Goal: Task Accomplishment & Management: Use online tool/utility

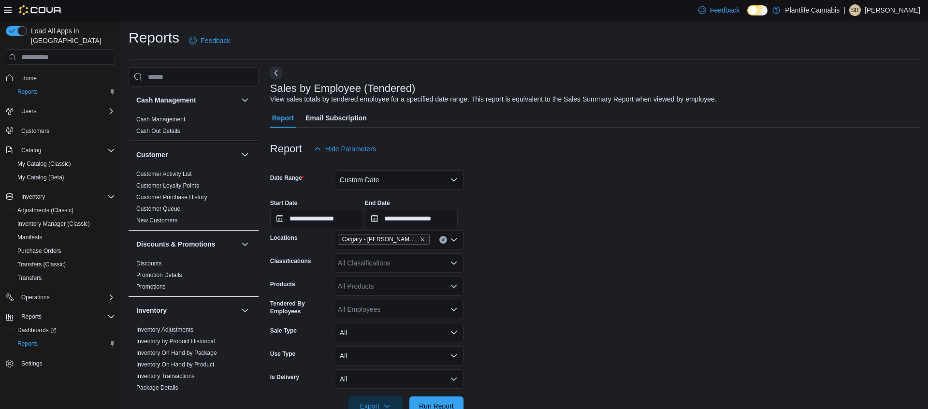
scroll to position [173, 0]
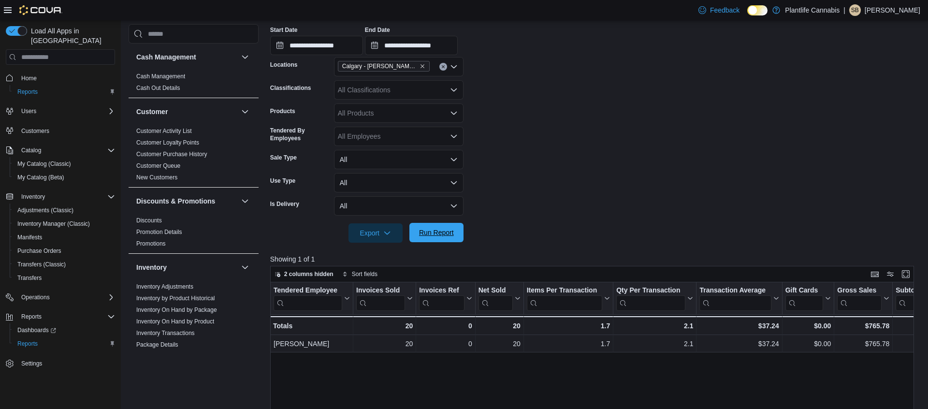
click at [446, 239] on span "Run Report" at bounding box center [436, 232] width 43 height 19
click at [434, 236] on span "Run Report" at bounding box center [436, 233] width 35 height 10
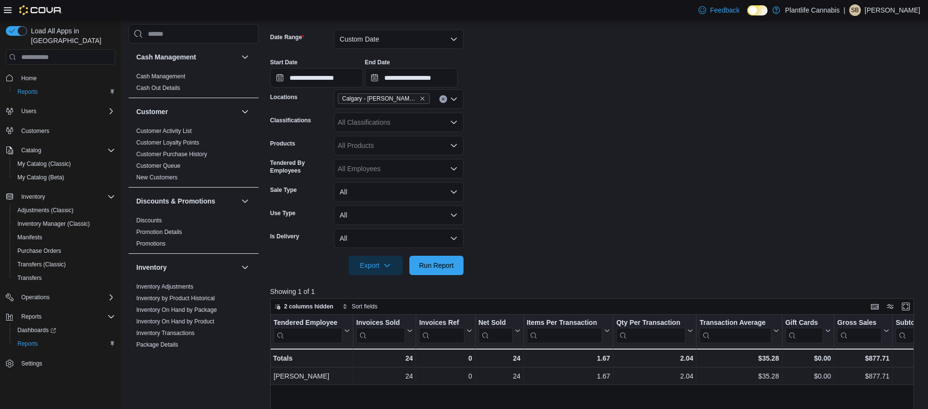
scroll to position [138, 0]
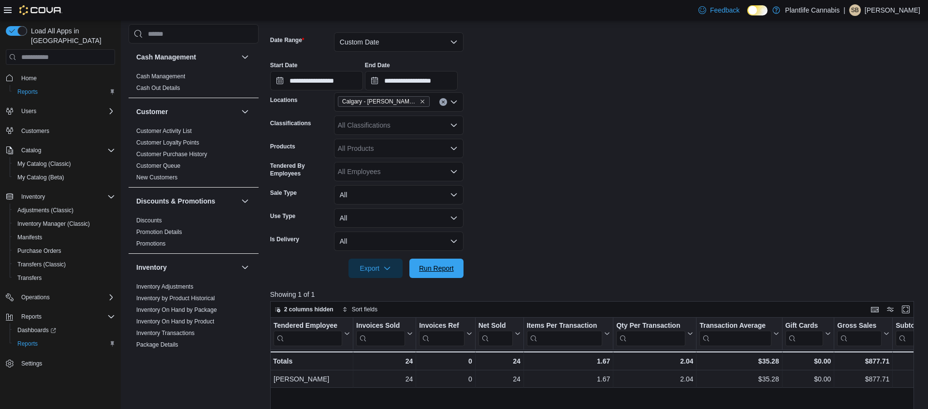
drag, startPoint x: 444, startPoint y: 269, endPoint x: 492, endPoint y: 46, distance: 228.3
click at [444, 269] on span "Run Report" at bounding box center [436, 268] width 35 height 10
click at [444, 42] on button "Custom Date" at bounding box center [399, 41] width 130 height 19
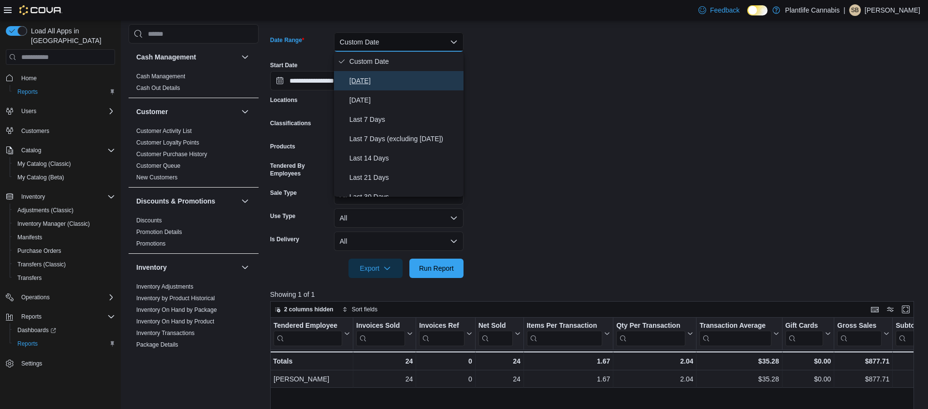
click at [416, 79] on span "[DATE]" at bounding box center [404, 81] width 110 height 12
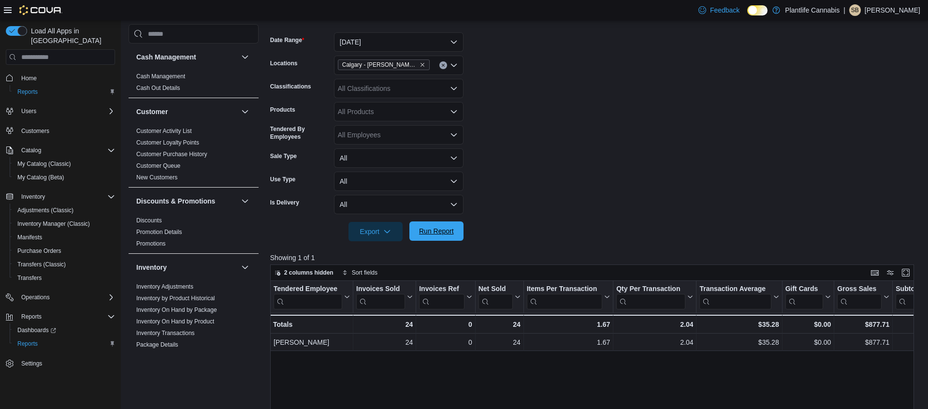
click at [441, 225] on span "Run Report" at bounding box center [436, 230] width 43 height 19
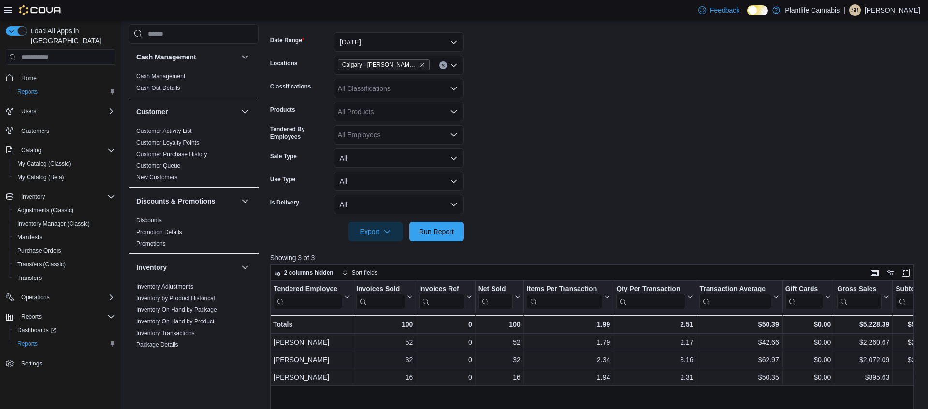
click at [371, 105] on div "All Products" at bounding box center [399, 111] width 130 height 19
click at [363, 90] on div "All Classifications" at bounding box center [399, 88] width 130 height 19
type input "**"
click at [382, 107] on span "Accessory Group" at bounding box center [381, 105] width 52 height 10
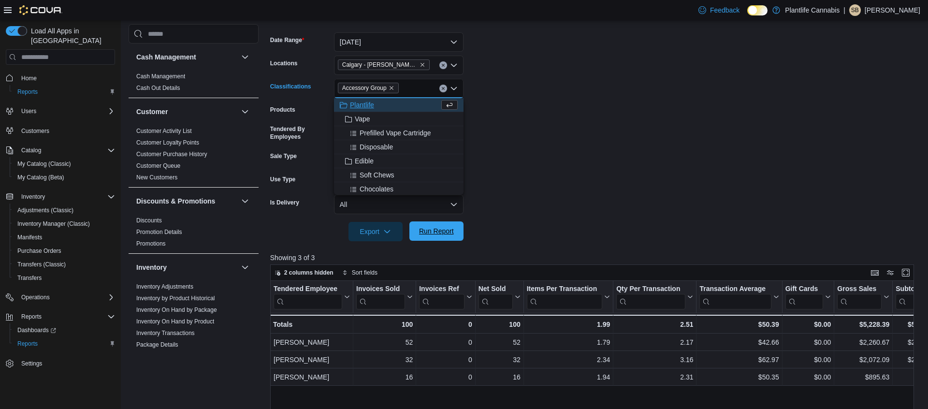
drag, startPoint x: 428, startPoint y: 229, endPoint x: 432, endPoint y: 231, distance: 5.0
click at [428, 229] on span "Run Report" at bounding box center [436, 231] width 35 height 10
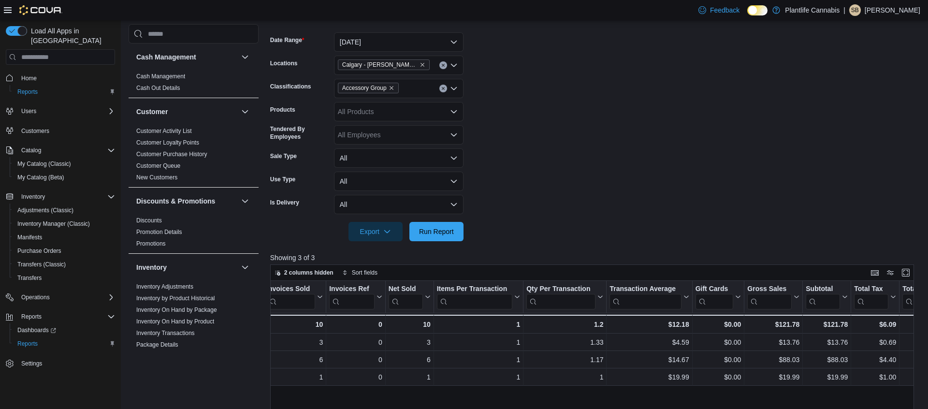
scroll to position [0, 99]
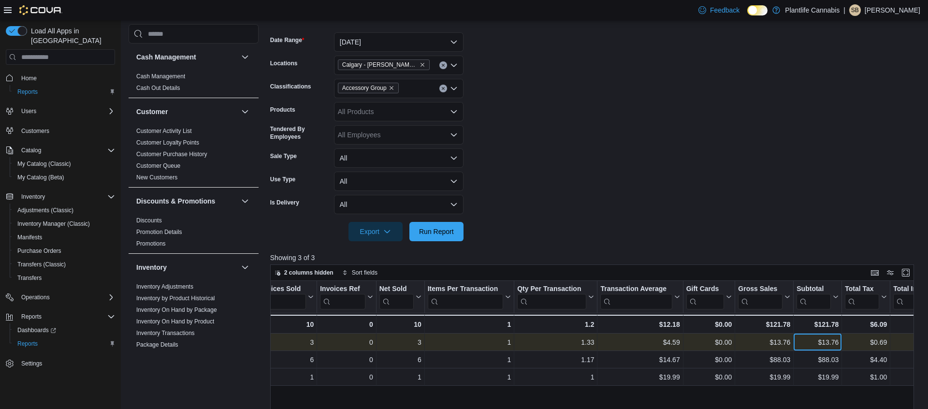
click at [836, 342] on div "$13.76" at bounding box center [817, 342] width 42 height 12
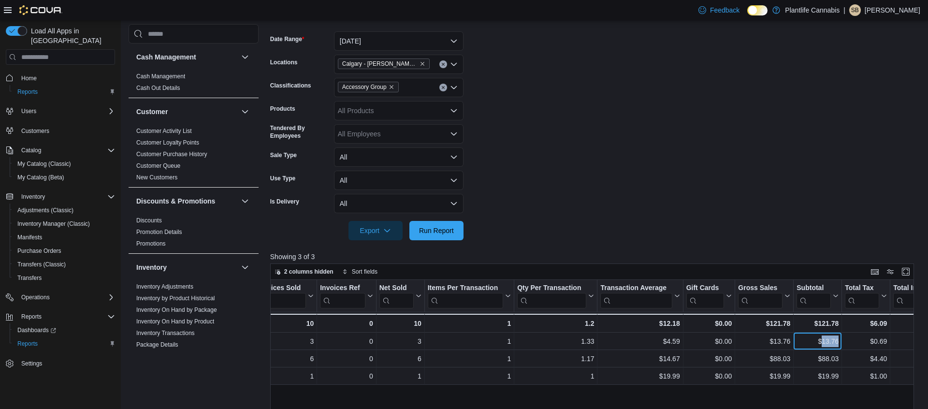
copy div "13.76"
click at [835, 325] on div "$121.78" at bounding box center [817, 323] width 42 height 12
click at [835, 324] on div "$121.78" at bounding box center [817, 323] width 42 height 12
copy div "121.78"
click at [441, 87] on icon "Clear input" at bounding box center [443, 88] width 4 height 4
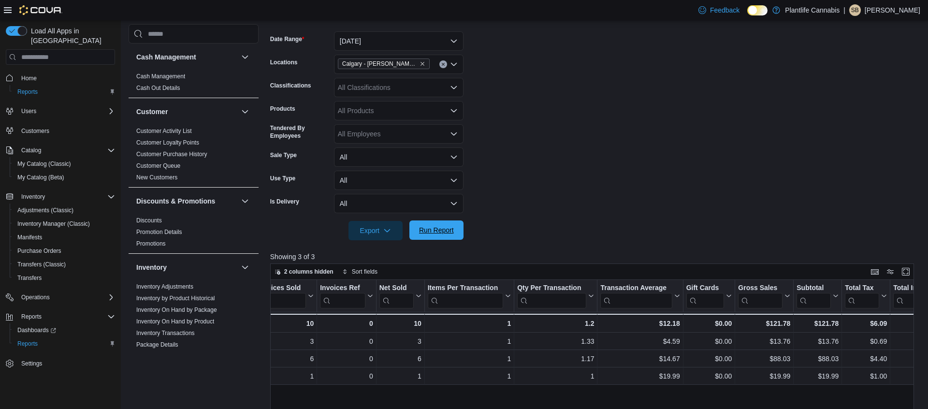
click at [432, 227] on span "Run Report" at bounding box center [436, 230] width 35 height 10
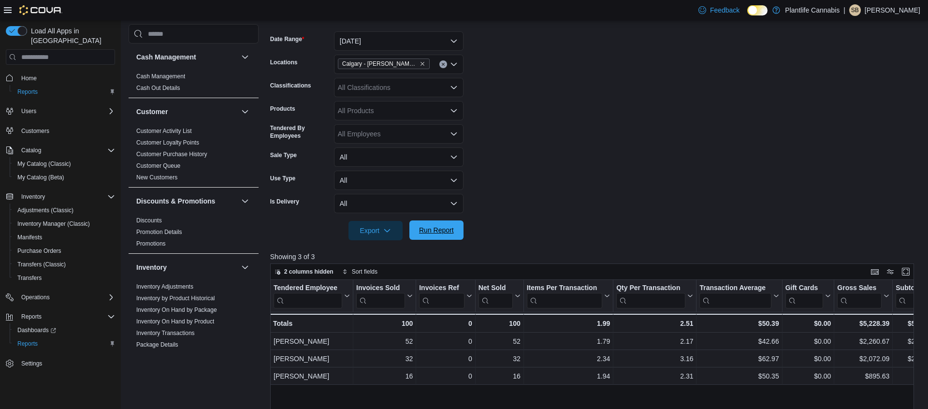
click at [441, 235] on span "Run Report" at bounding box center [436, 229] width 43 height 19
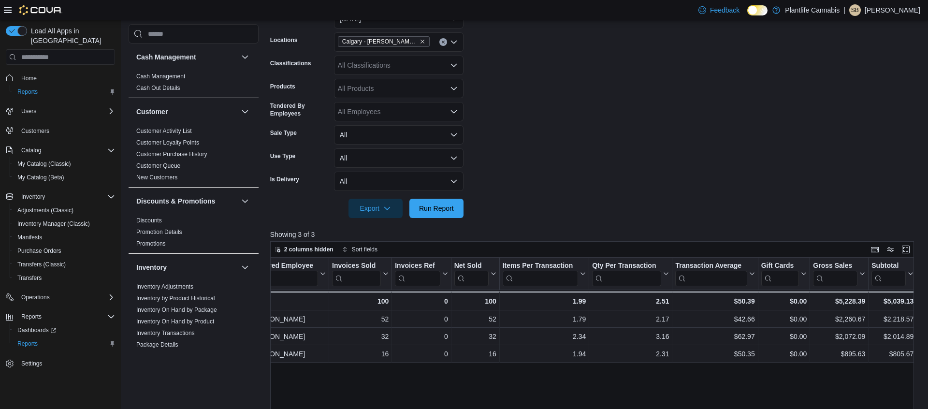
scroll to position [0, 38]
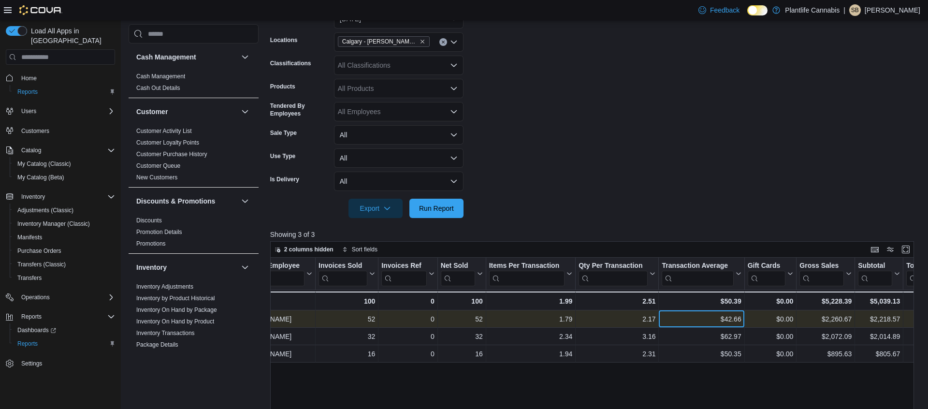
click at [726, 322] on div "$42.66" at bounding box center [701, 319] width 79 height 12
copy div "42.66"
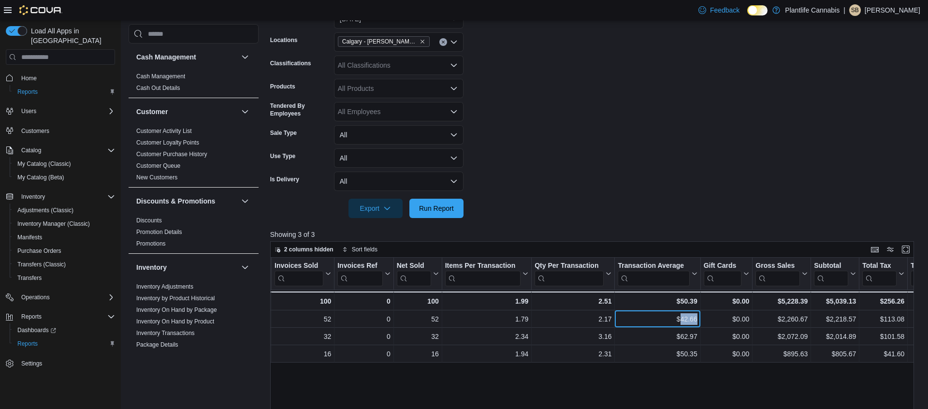
scroll to position [0, 99]
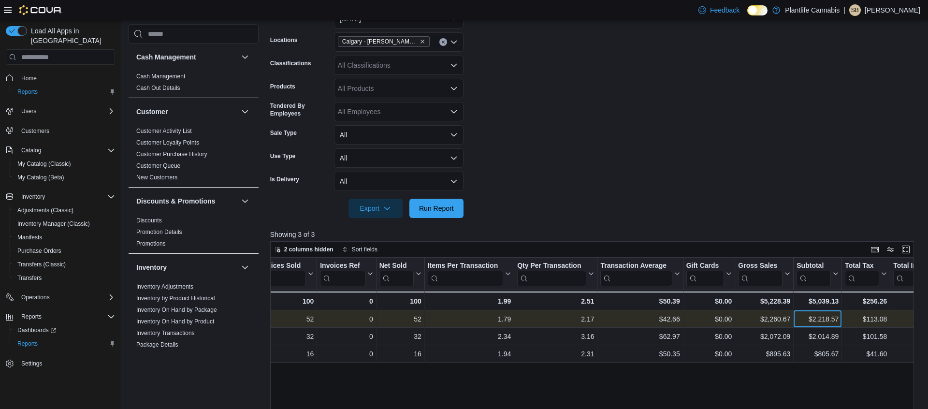
click at [824, 319] on div "$2,218.57" at bounding box center [817, 319] width 42 height 12
copy div "2,218.57"
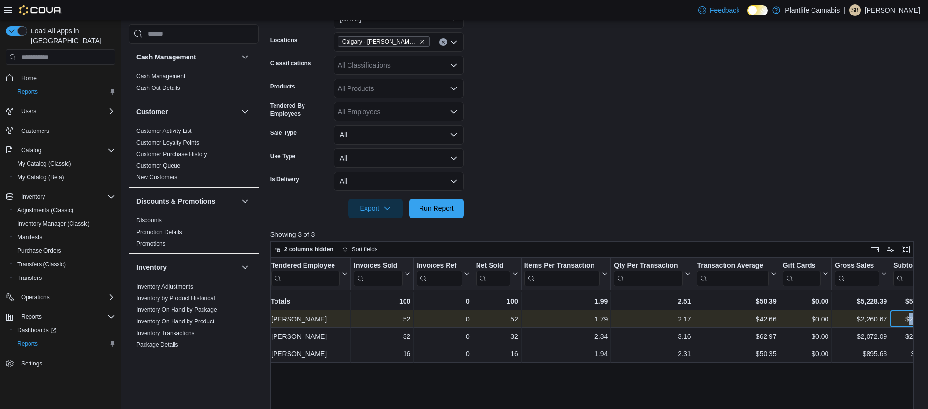
scroll to position [0, 0]
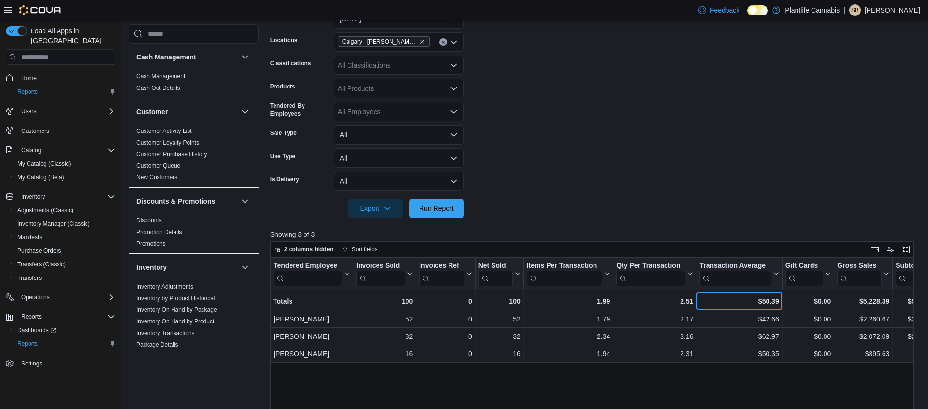
click at [772, 299] on div "$50.39" at bounding box center [738, 301] width 79 height 12
copy div "50.39"
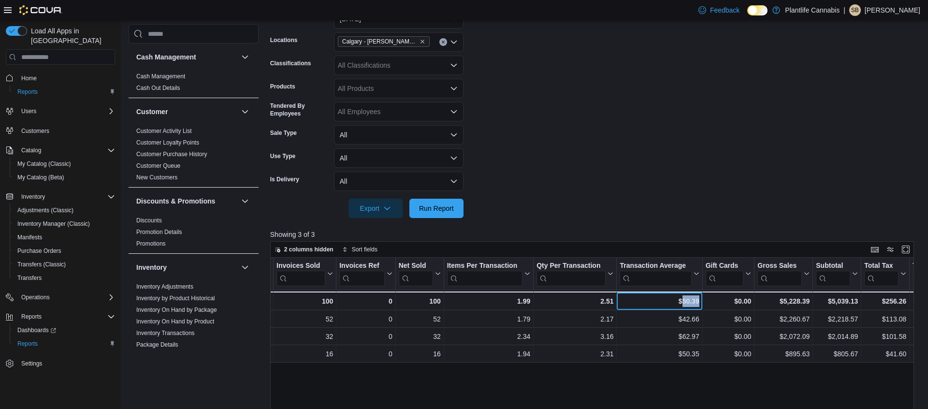
scroll to position [0, 81]
click at [839, 303] on div "$5,039.13" at bounding box center [836, 301] width 42 height 12
copy div "5,039.13"
click at [685, 301] on div "$50.39" at bounding box center [658, 301] width 79 height 12
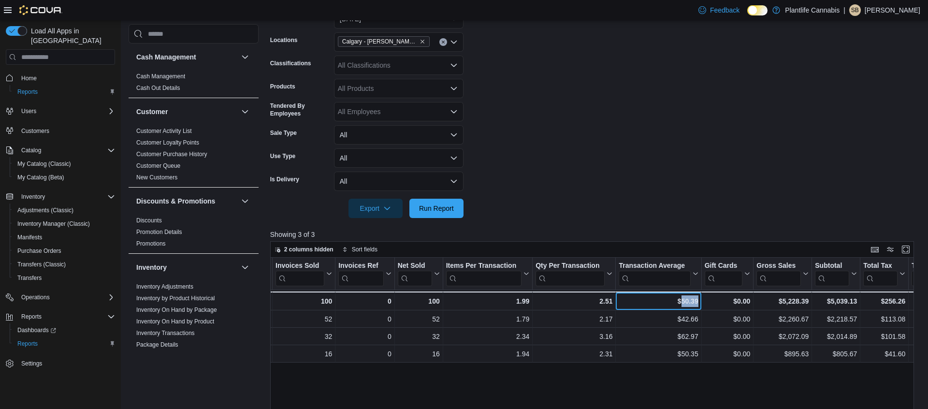
click at [685, 301] on div "$50.39" at bounding box center [658, 301] width 79 height 12
copy div "50.39"
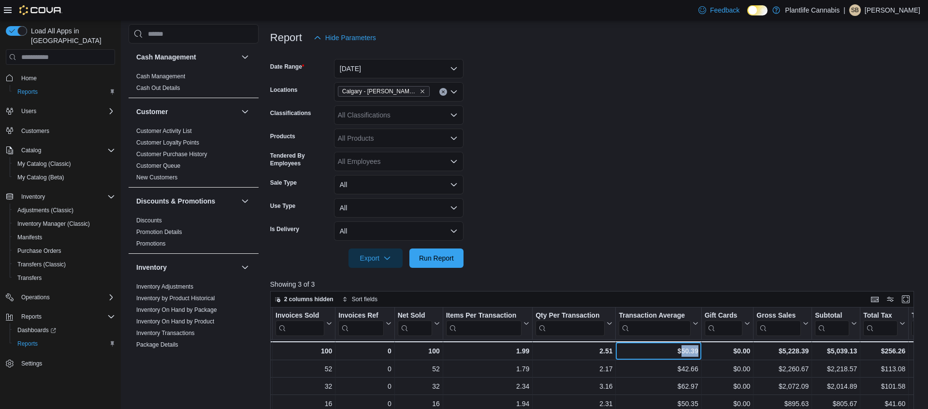
scroll to position [111, 0]
click at [457, 259] on span "Run Report" at bounding box center [436, 257] width 43 height 19
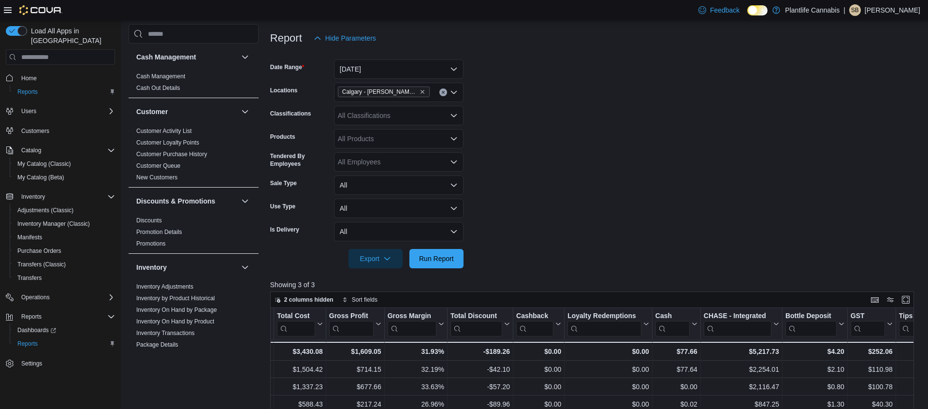
scroll to position [0, 810]
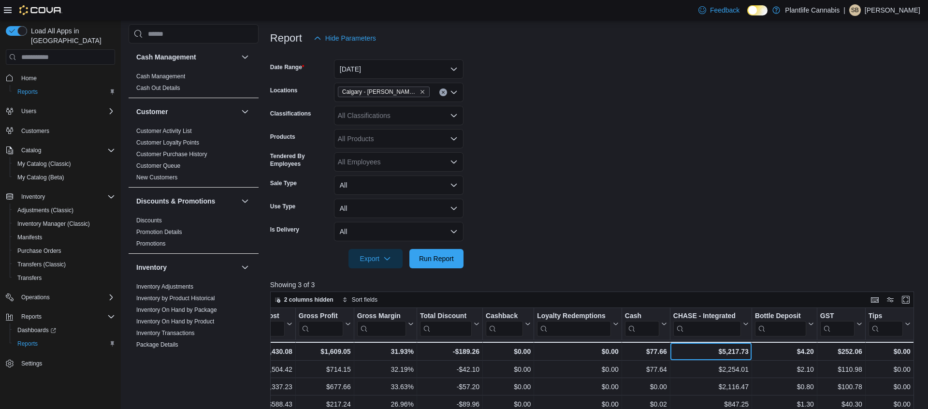
click at [721, 353] on div "$5,217.73" at bounding box center [710, 352] width 75 height 12
copy div "5,217.73"
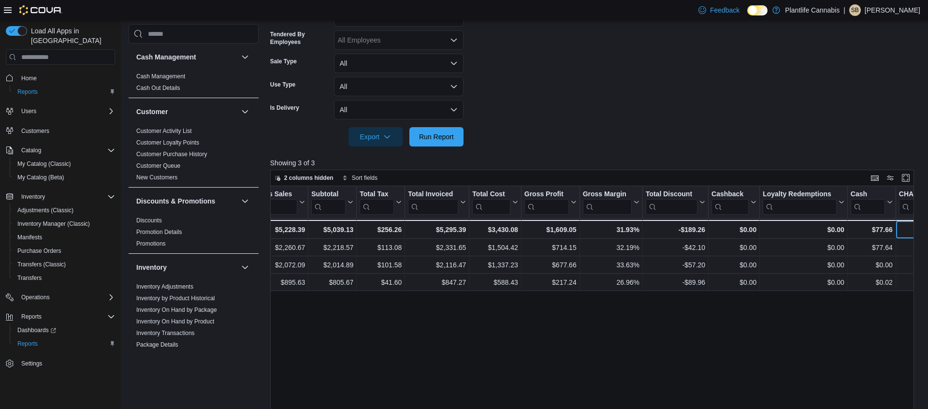
scroll to position [0, 582]
click at [463, 230] on div "$5,295.39" at bounding box center [439, 230] width 58 height 12
copy div "5,295.39"
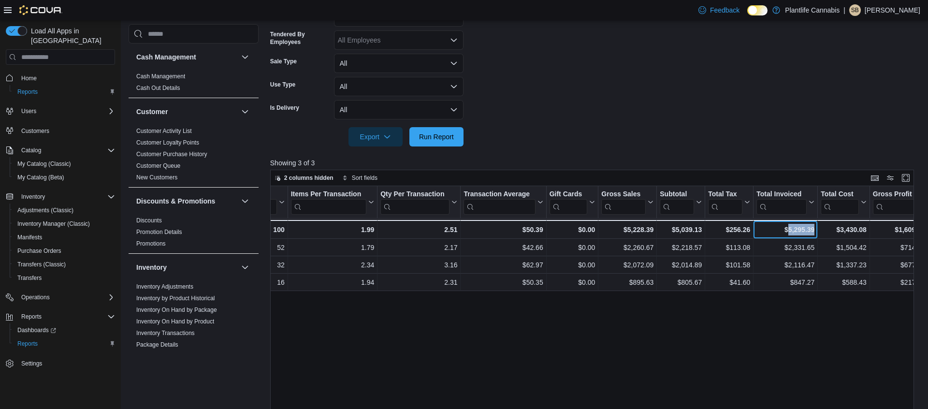
scroll to position [0, 237]
click at [516, 319] on div "Tendered Employee Click to view column header actions Invoices Sold Click to vi…" at bounding box center [592, 341] width 644 height 311
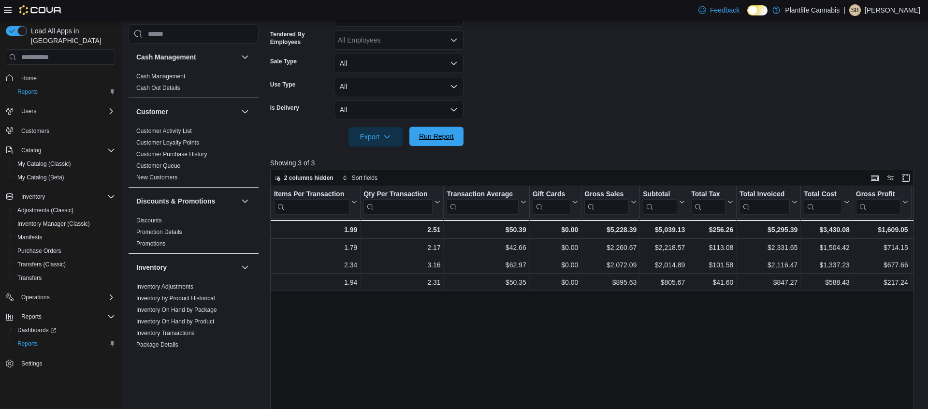
click at [452, 132] on span "Run Report" at bounding box center [436, 136] width 35 height 10
